Goal: Task Accomplishment & Management: Manage account settings

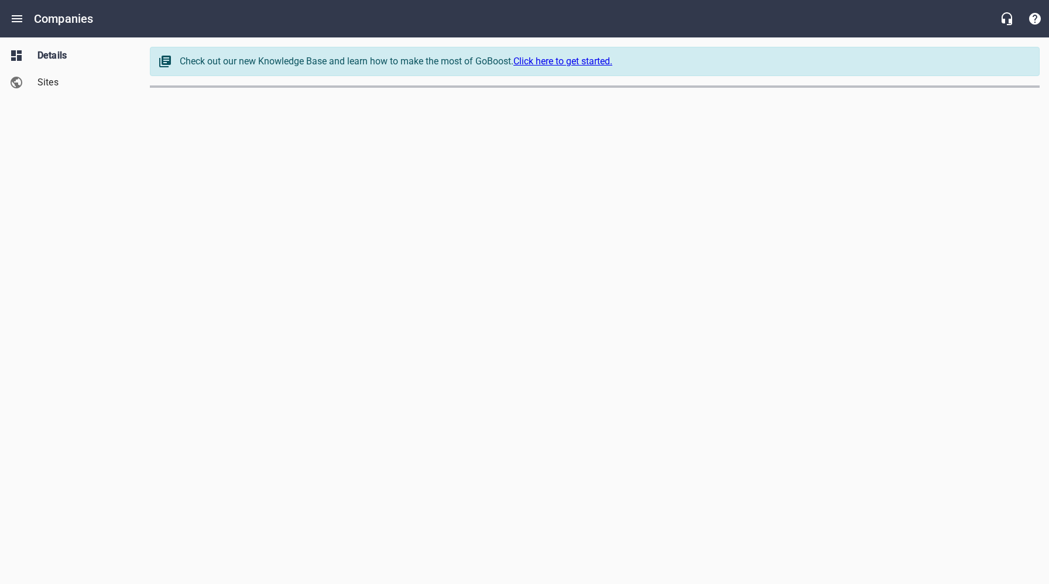
select select "[US_STATE]"
select select "4419"
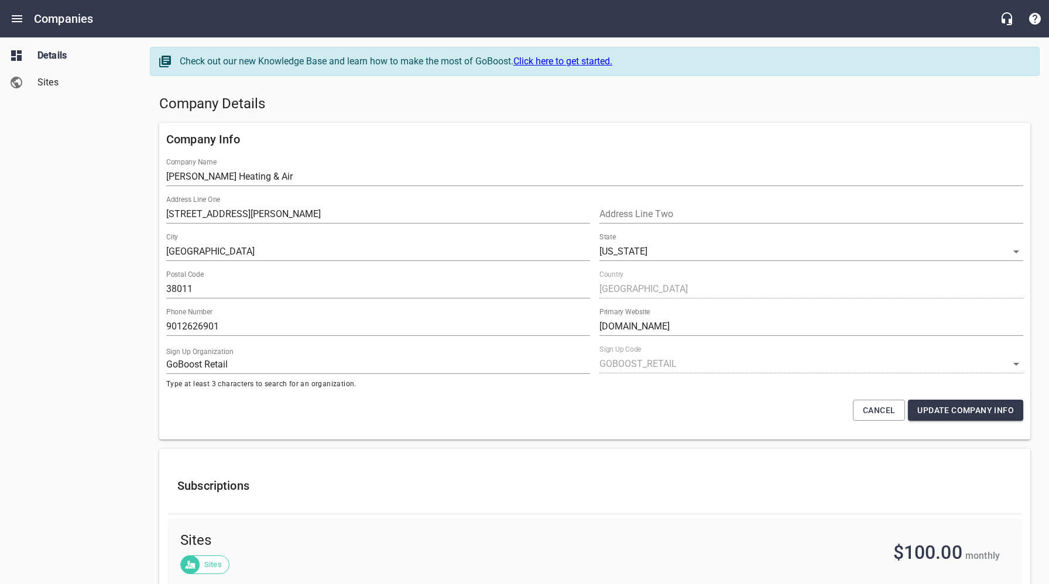
click at [478, 107] on h5 "Company Details" at bounding box center [594, 104] width 871 height 19
drag, startPoint x: 481, startPoint y: 108, endPoint x: 310, endPoint y: 12, distance: 195.8
click at [481, 108] on h5 "Company Details" at bounding box center [594, 104] width 871 height 19
click at [55, 87] on span "Sites" at bounding box center [81, 83] width 89 height 14
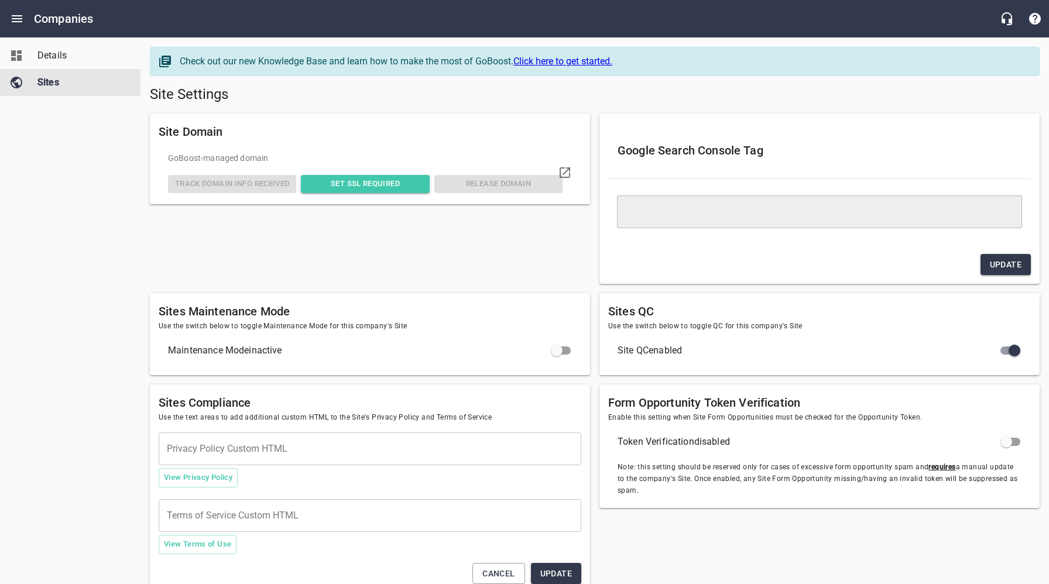
type textarea "<meta name="google-site-verification" content="qRIqHT_ngc0Awy3GDtvqb_8TG6URTRkh…"
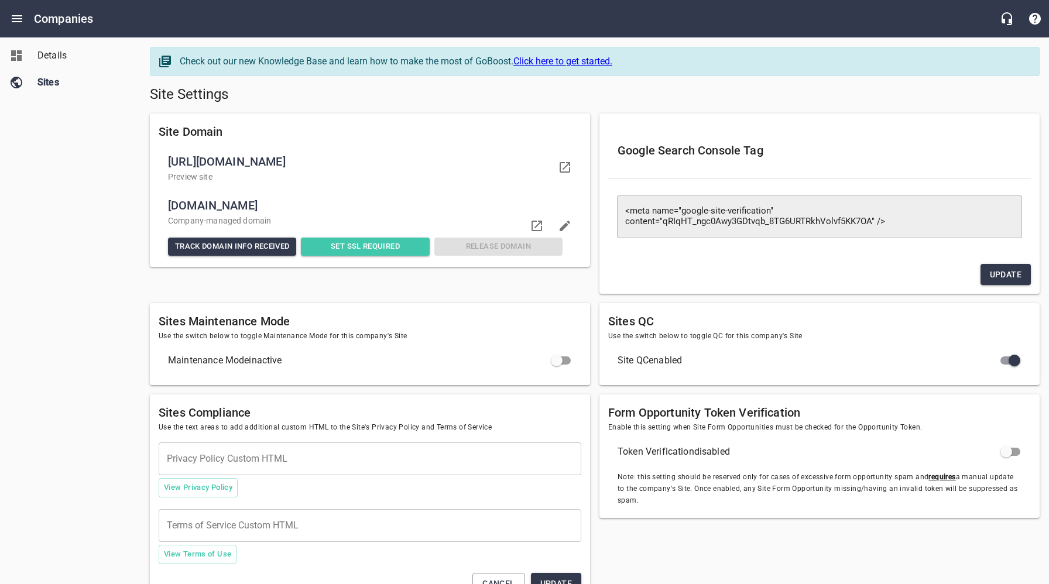
click at [485, 290] on div "Site Domain [URL][DOMAIN_NAME] Preview site [DOMAIN_NAME] Company -managed doma…" at bounding box center [370, 204] width 450 height 190
click at [386, 248] on span "Set SSL Required" at bounding box center [365, 246] width 119 height 13
click at [565, 167] on icon at bounding box center [565, 167] width 11 height 11
click at [79, 268] on div "Details Sites" at bounding box center [70, 292] width 141 height 584
click at [54, 56] on span "Details" at bounding box center [81, 56] width 89 height 14
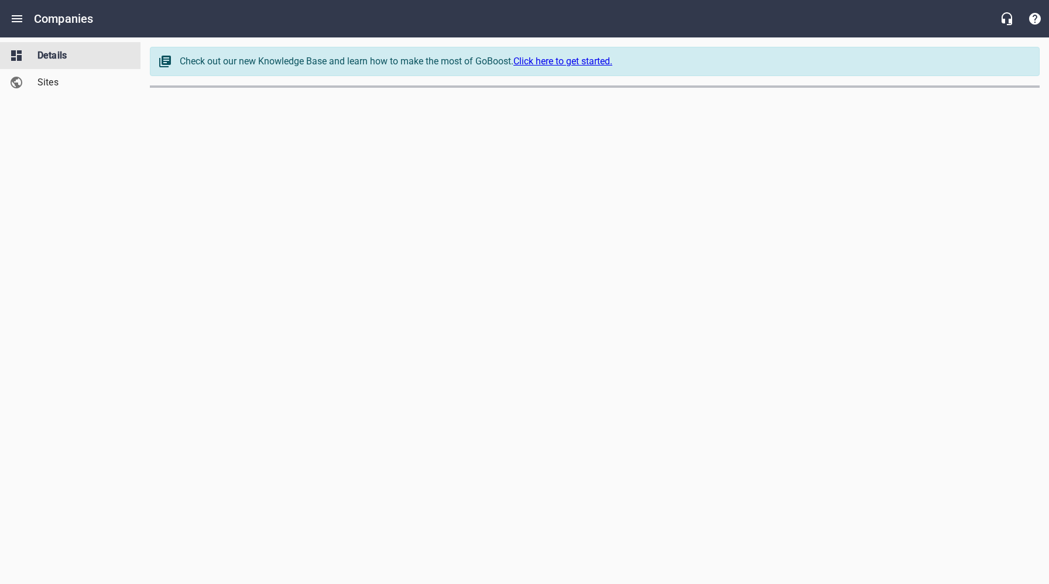
select select "[US_STATE]"
select select "4419"
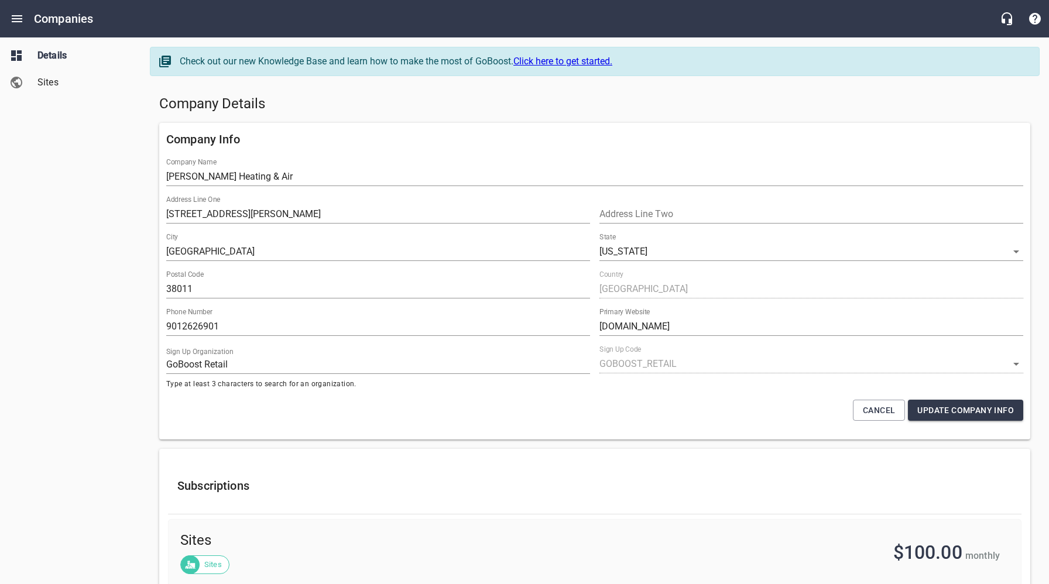
click at [529, 107] on h5 "Company Details" at bounding box center [594, 104] width 871 height 19
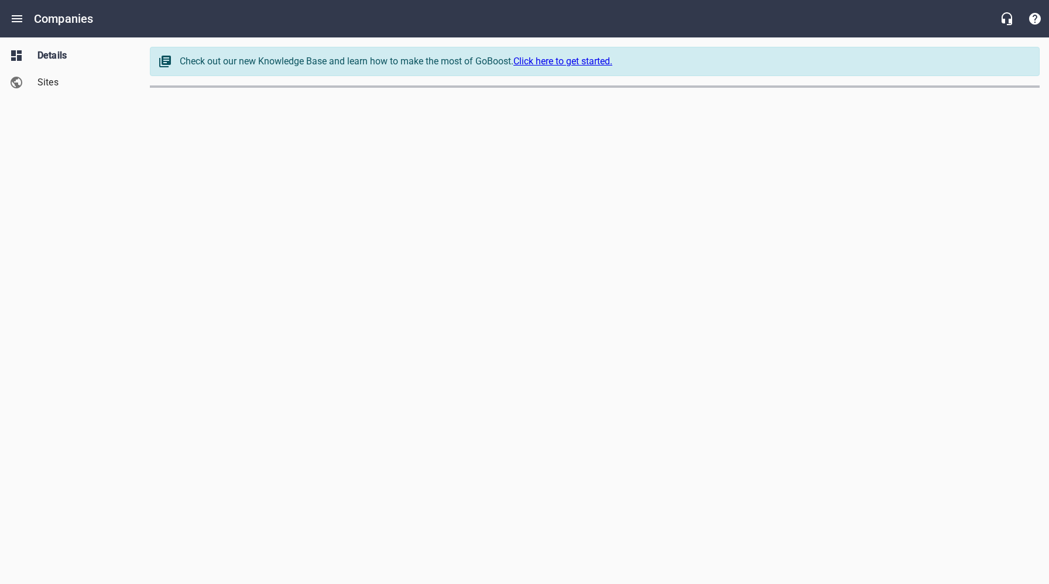
select select "[US_STATE]"
select select "4419"
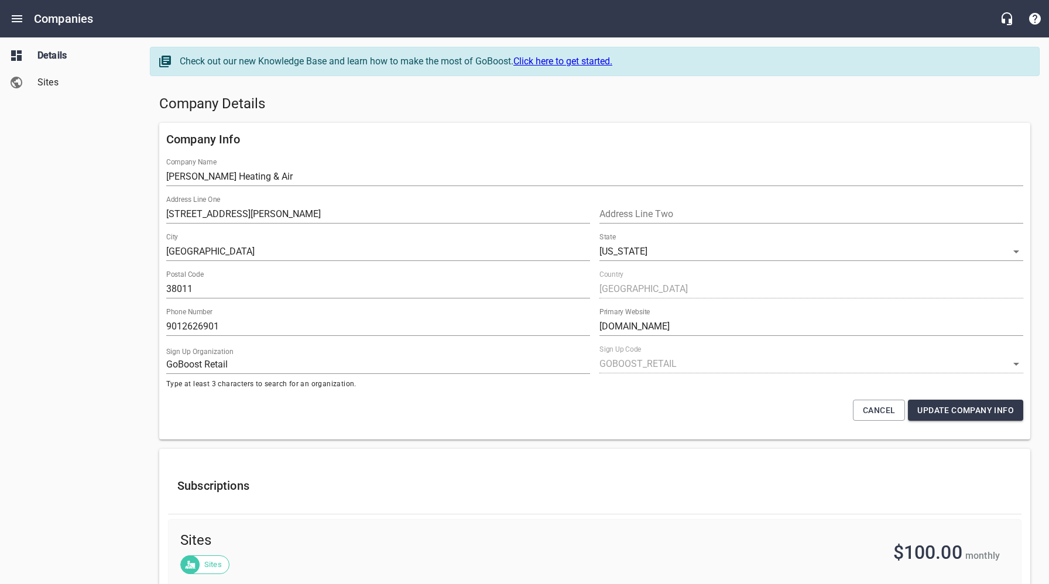
click at [402, 97] on h5 "Company Details" at bounding box center [594, 104] width 871 height 19
click at [63, 85] on span "Sites" at bounding box center [81, 83] width 89 height 14
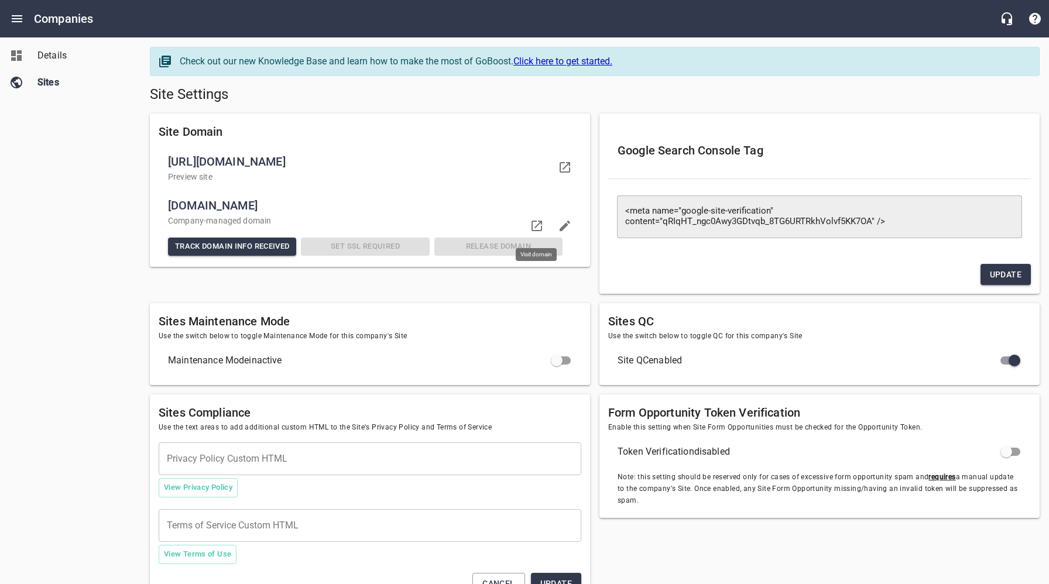
click at [539, 225] on icon at bounding box center [537, 226] width 14 height 14
click at [80, 168] on div "Details Sites" at bounding box center [70, 292] width 141 height 584
click at [542, 224] on icon at bounding box center [537, 226] width 11 height 11
